Goal: Find specific page/section: Find specific page/section

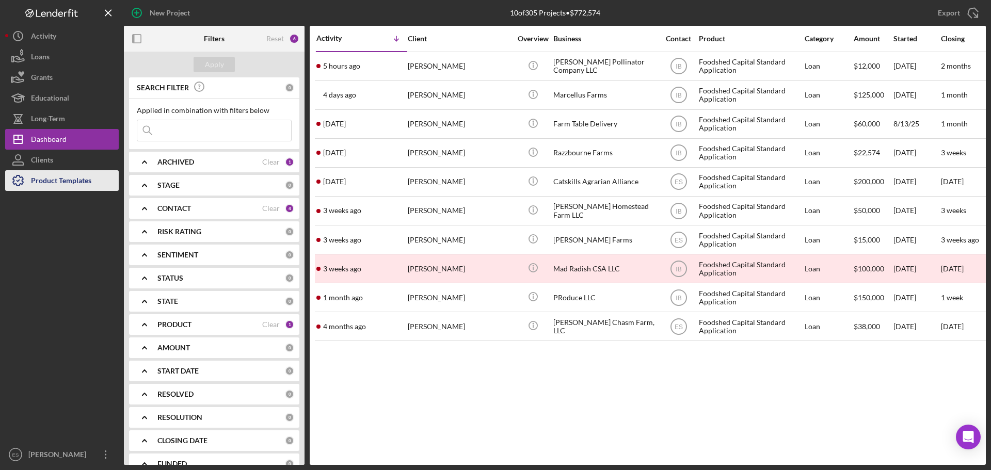
click at [63, 188] on div "Product Templates" at bounding box center [61, 181] width 60 height 23
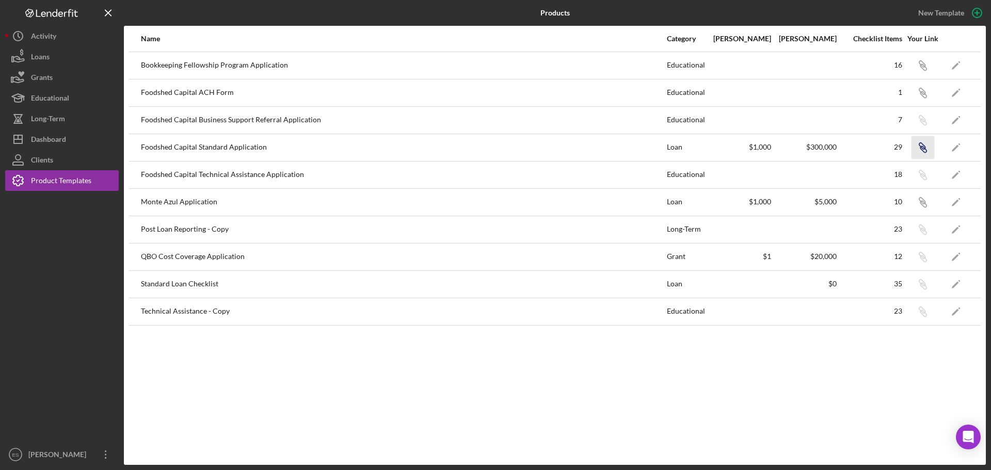
click at [926, 151] on icon "Icon/Link" at bounding box center [922, 147] width 23 height 23
click at [84, 138] on button "Icon/Dashboard Dashboard" at bounding box center [62, 139] width 114 height 21
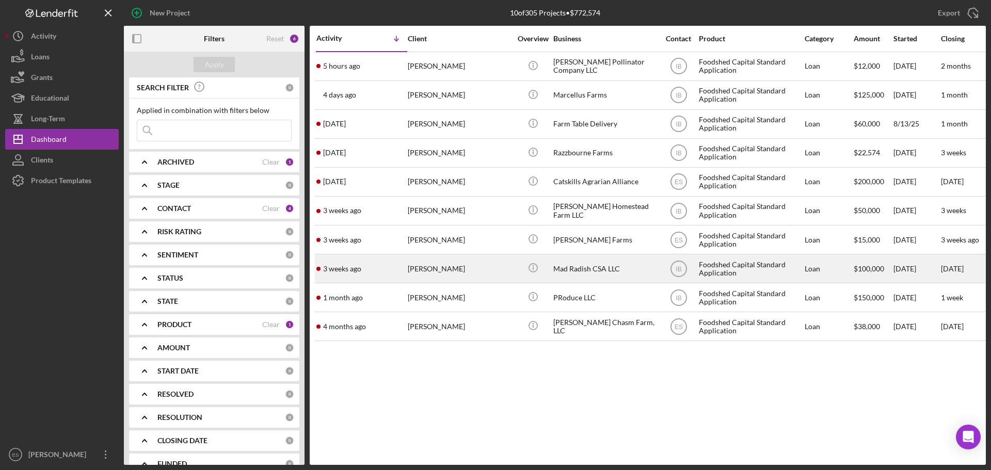
click at [487, 272] on div "[PERSON_NAME]" at bounding box center [459, 268] width 103 height 27
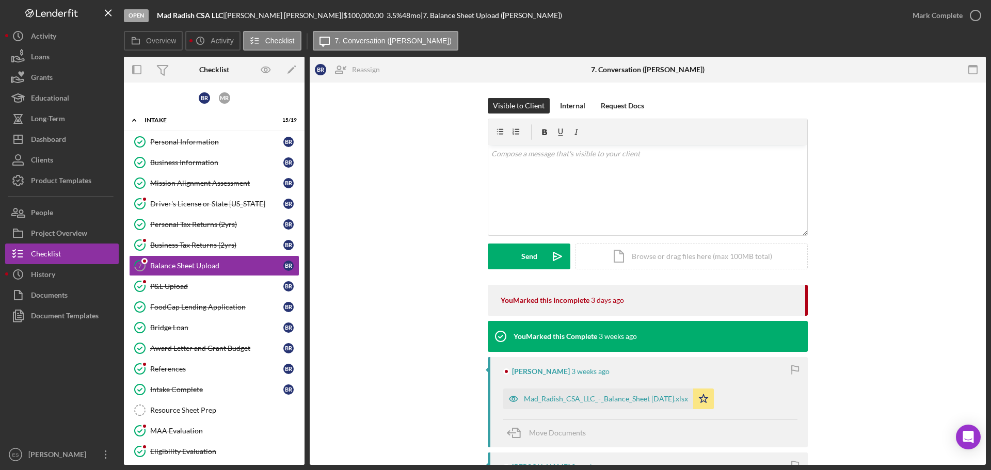
click at [398, 247] on div "Visible to Client Internal Request Docs v Color teal Color pink Remove color Ad…" at bounding box center [647, 191] width 645 height 187
